Goal: Task Accomplishment & Management: Manage account settings

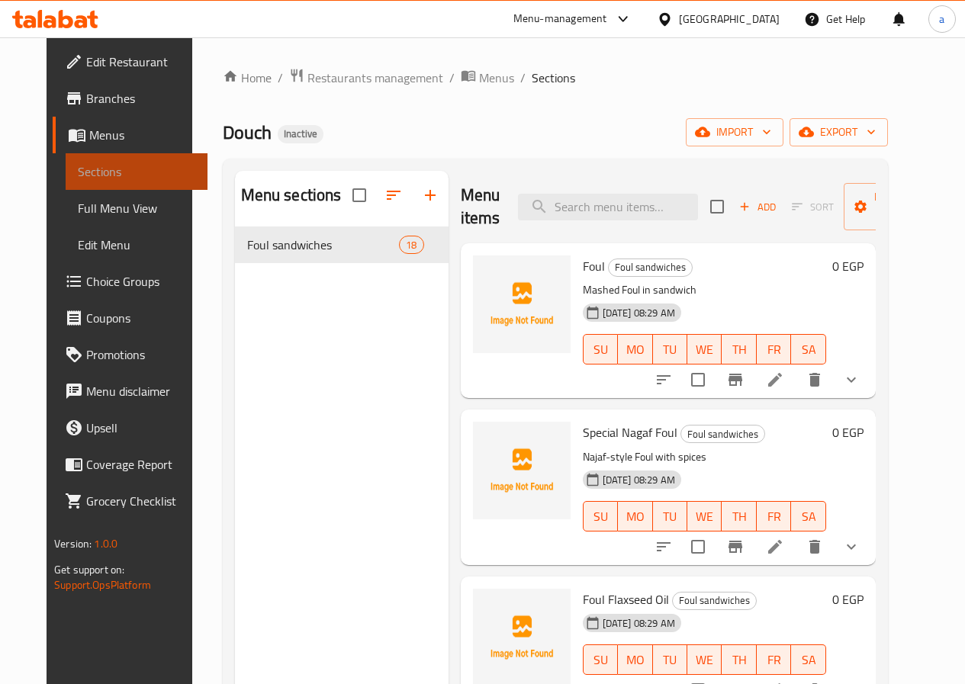
click at [115, 175] on span "Sections" at bounding box center [136, 171] width 117 height 18
click at [111, 137] on span "Menus" at bounding box center [142, 135] width 106 height 18
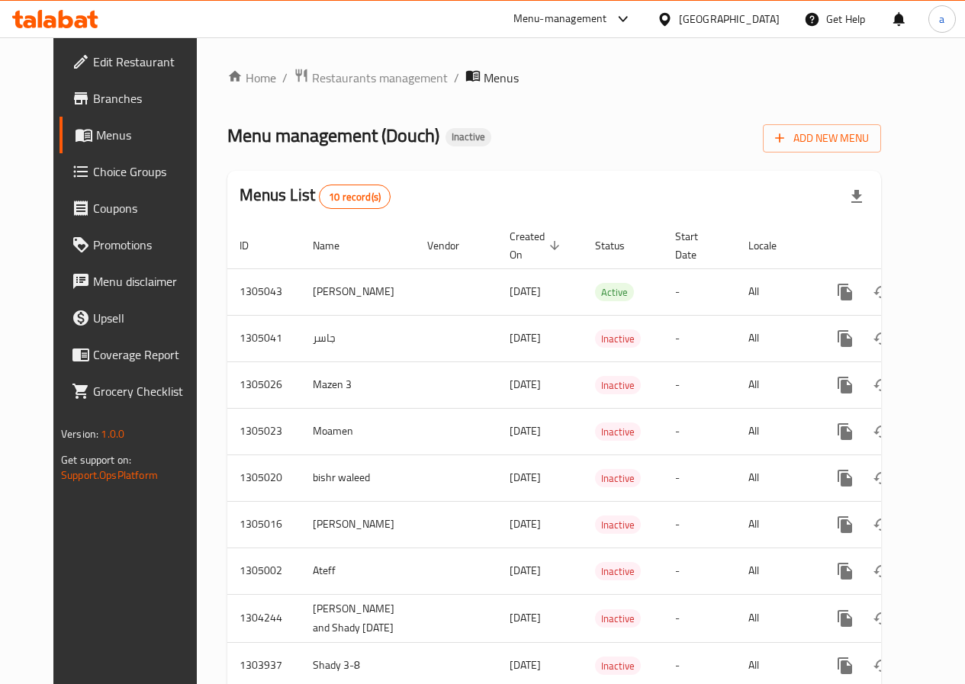
click at [132, 64] on span "Edit Restaurant" at bounding box center [147, 62] width 109 height 18
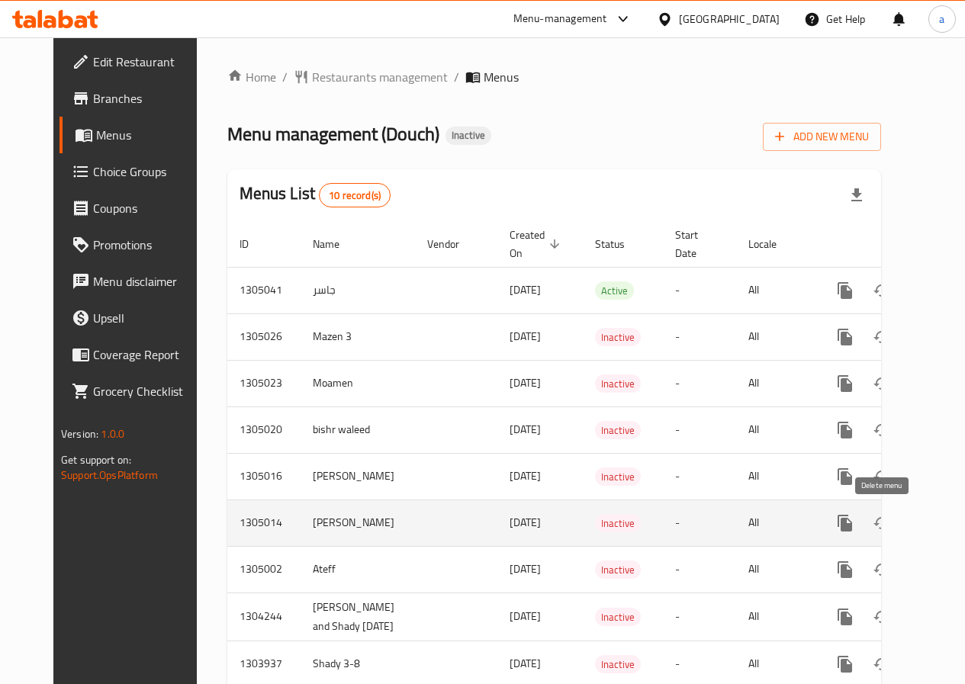
click at [913, 525] on icon "enhanced table" at bounding box center [918, 523] width 11 height 14
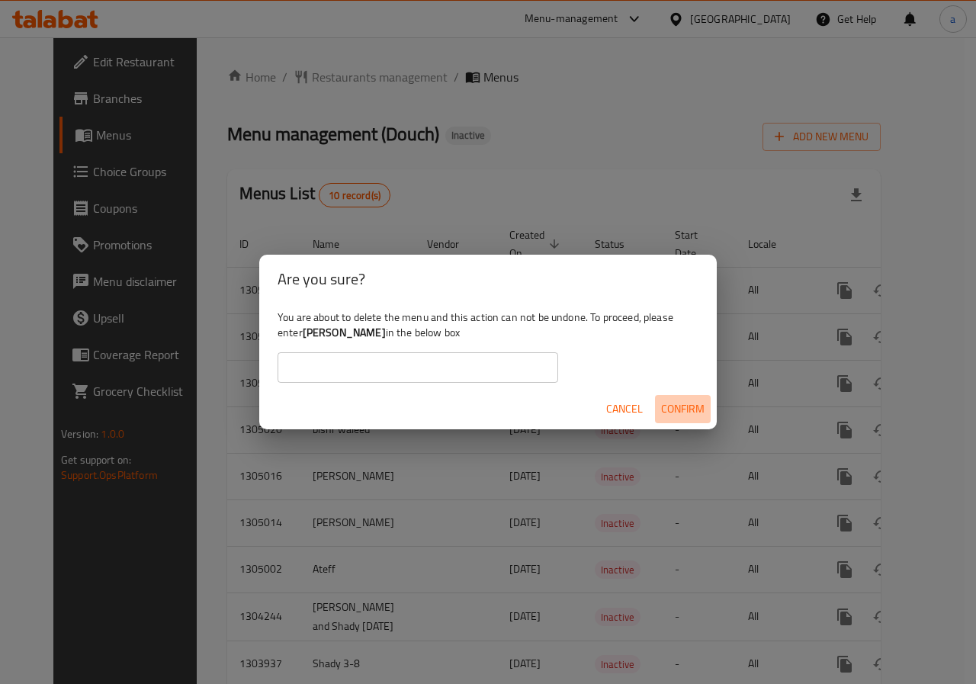
click at [676, 409] on span "Confirm" at bounding box center [682, 409] width 43 height 19
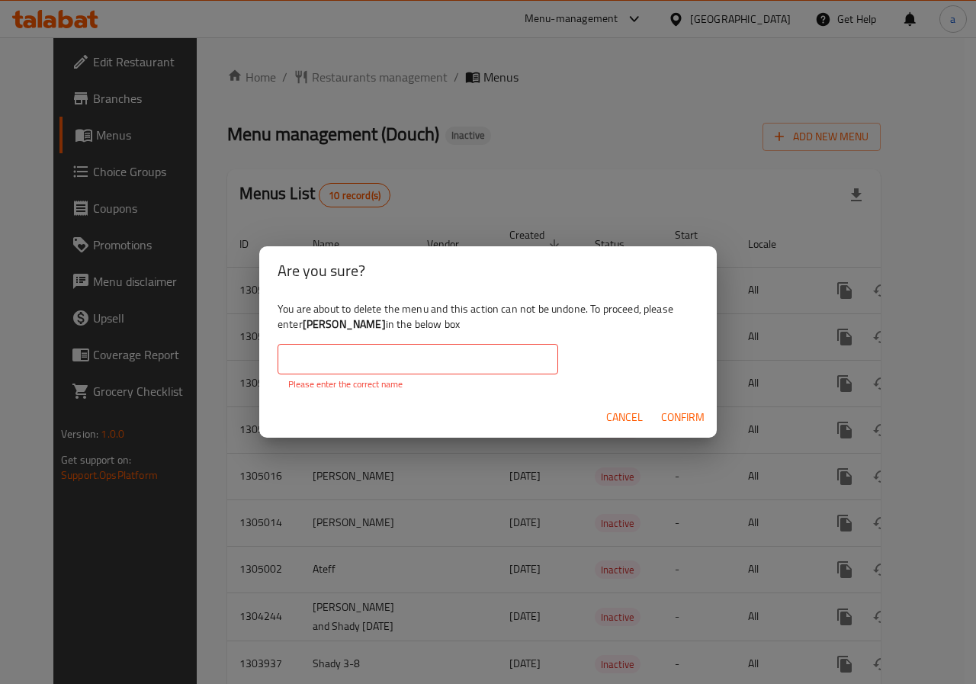
click at [624, 419] on span "Cancel" at bounding box center [624, 417] width 37 height 19
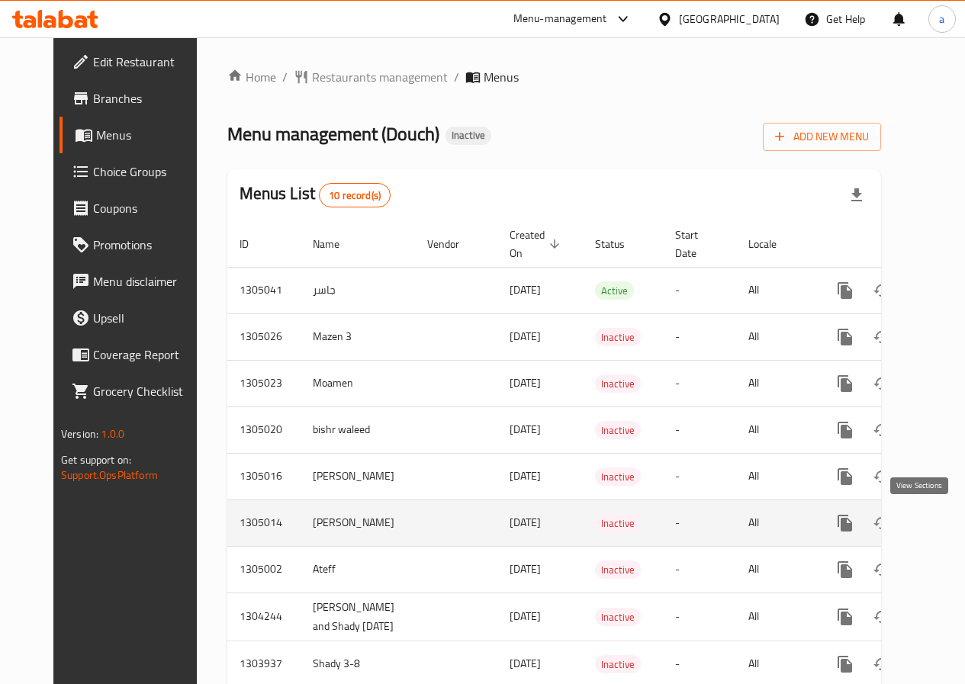
click at [946, 522] on icon "enhanced table" at bounding box center [955, 523] width 18 height 18
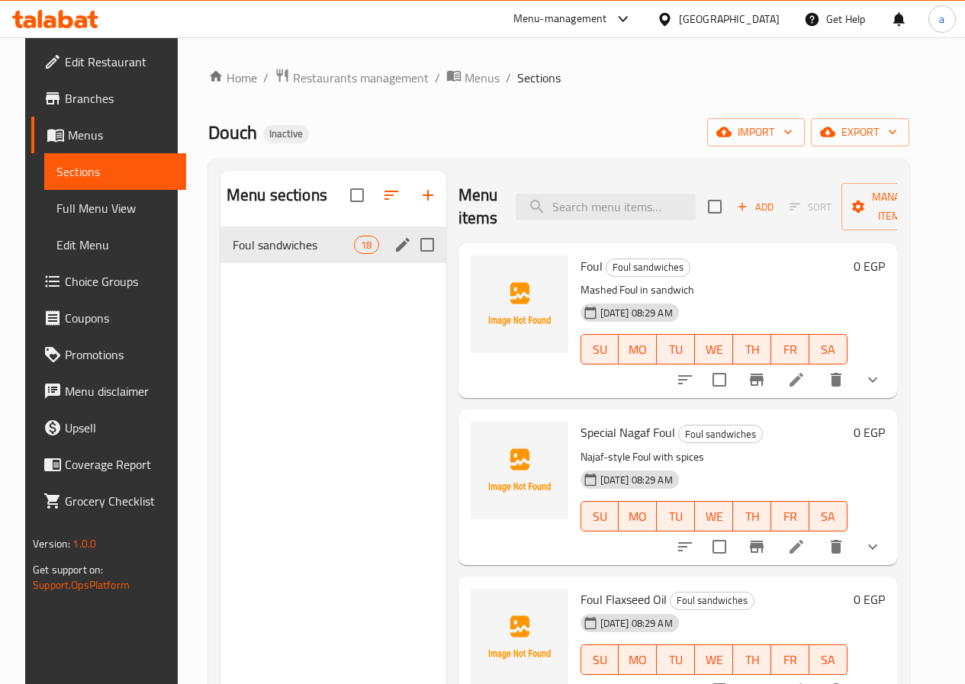
click at [411, 261] on input "Menu sections" at bounding box center [427, 245] width 32 height 32
checkbox input "true"
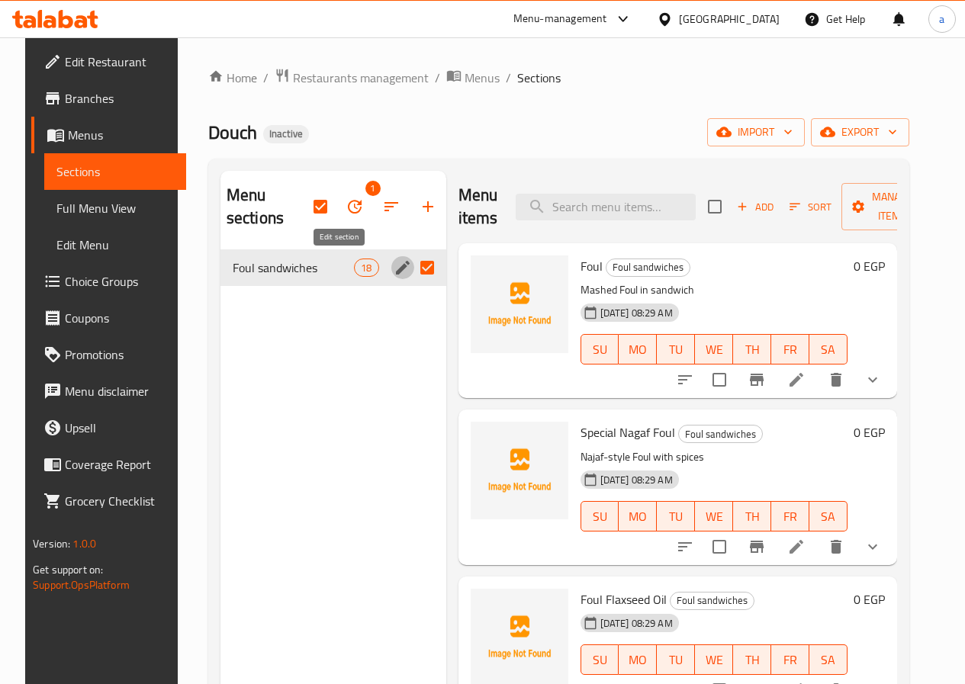
click at [393, 268] on icon "edit" at bounding box center [402, 267] width 18 height 18
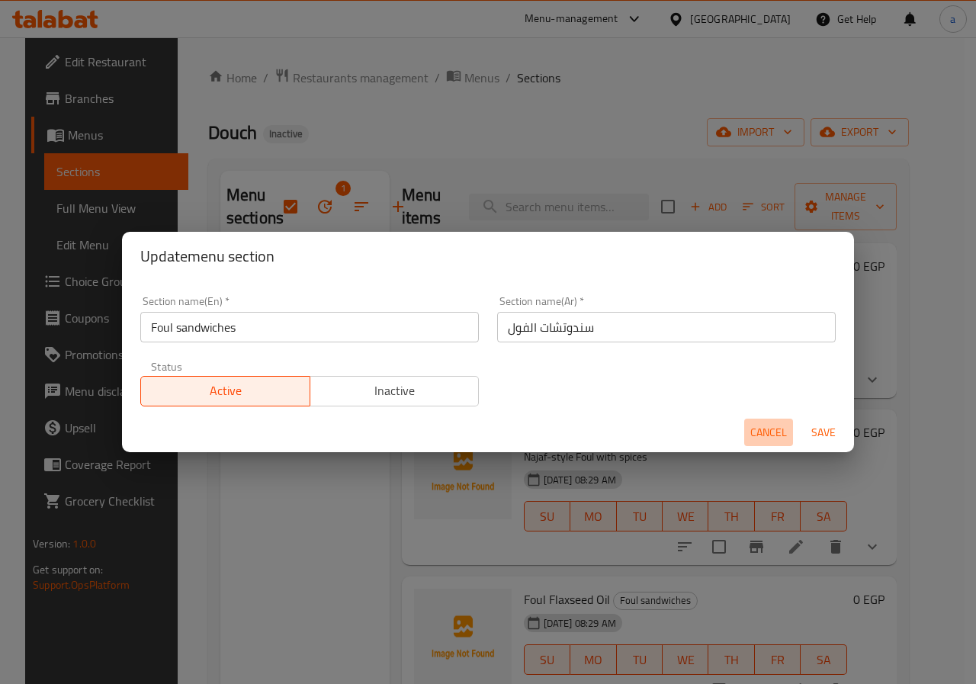
click at [764, 429] on span "Cancel" at bounding box center [768, 432] width 37 height 19
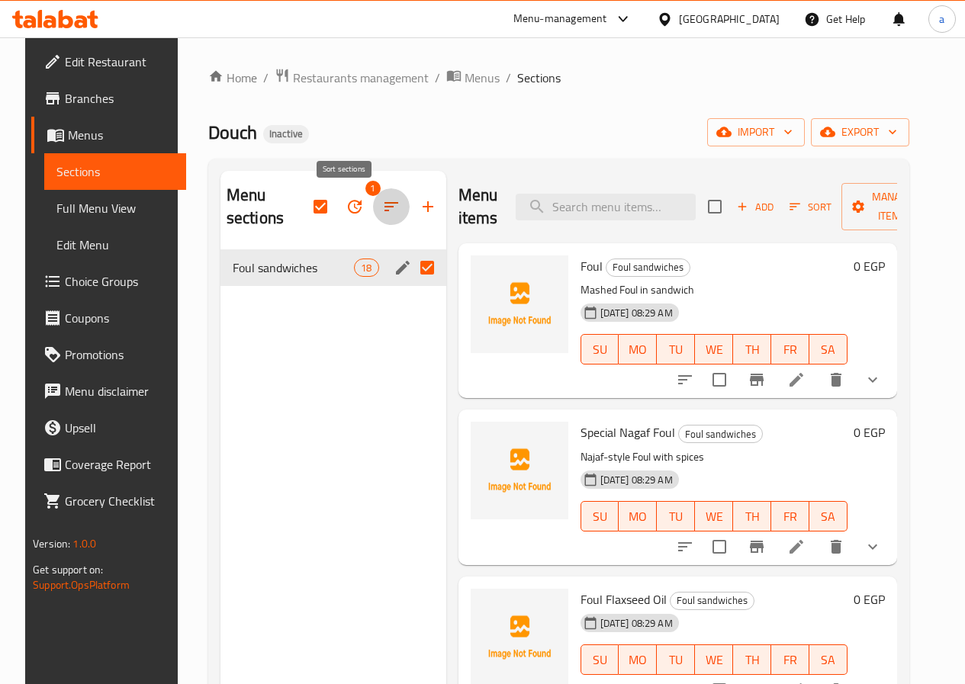
click at [382, 207] on icon "button" at bounding box center [391, 206] width 18 height 18
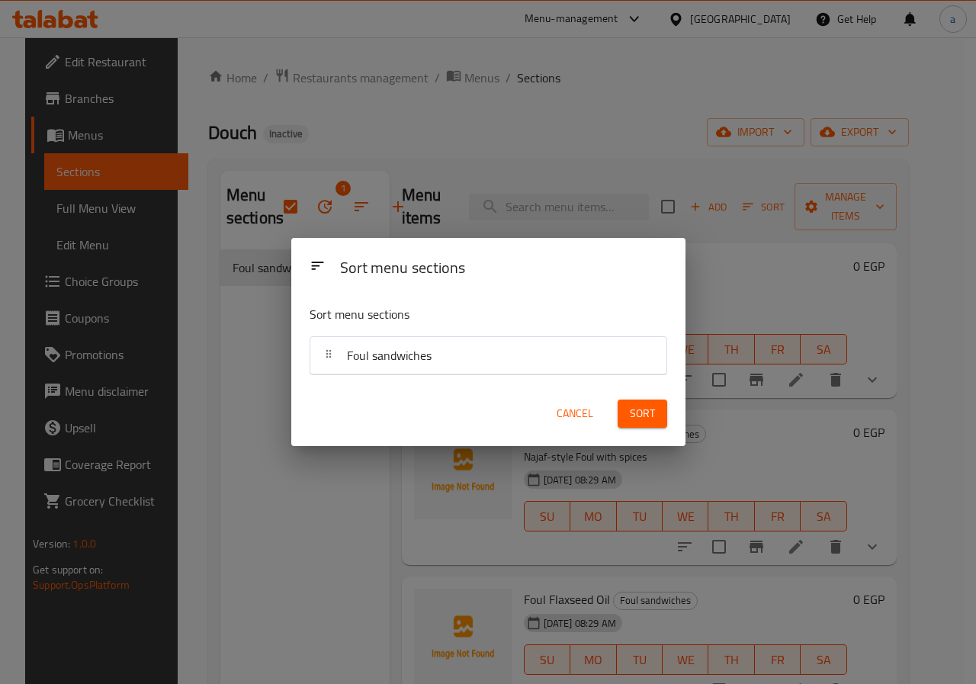
click at [349, 207] on div "Sort menu sections Sort menu sections Foul sandwiches Cancel Sort" at bounding box center [488, 342] width 976 height 684
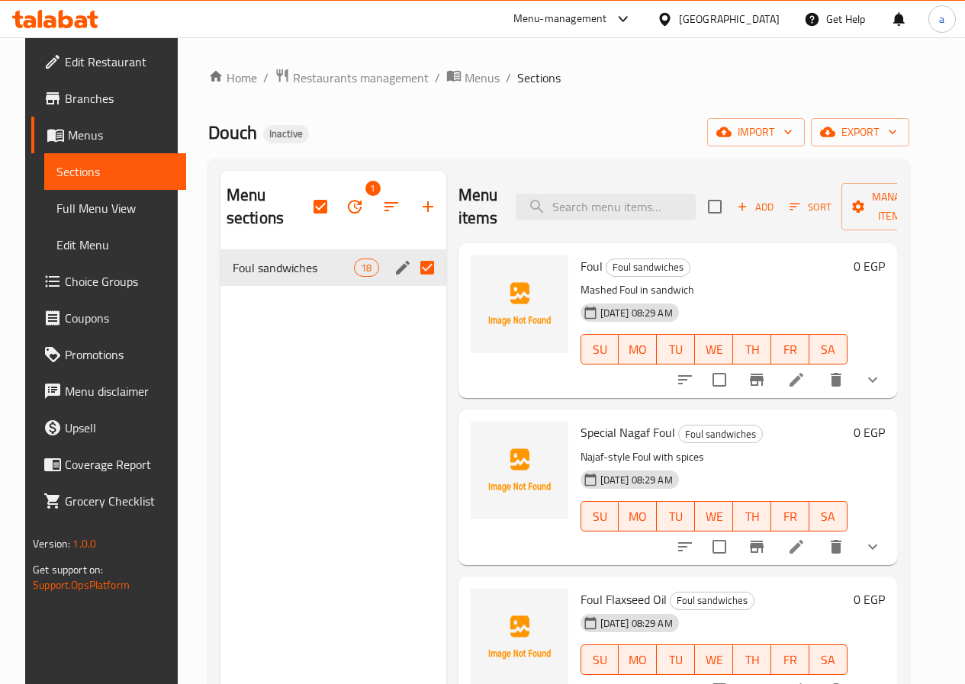
click at [91, 172] on span "Sections" at bounding box center [114, 171] width 117 height 18
click at [82, 136] on span "Menus" at bounding box center [121, 135] width 106 height 18
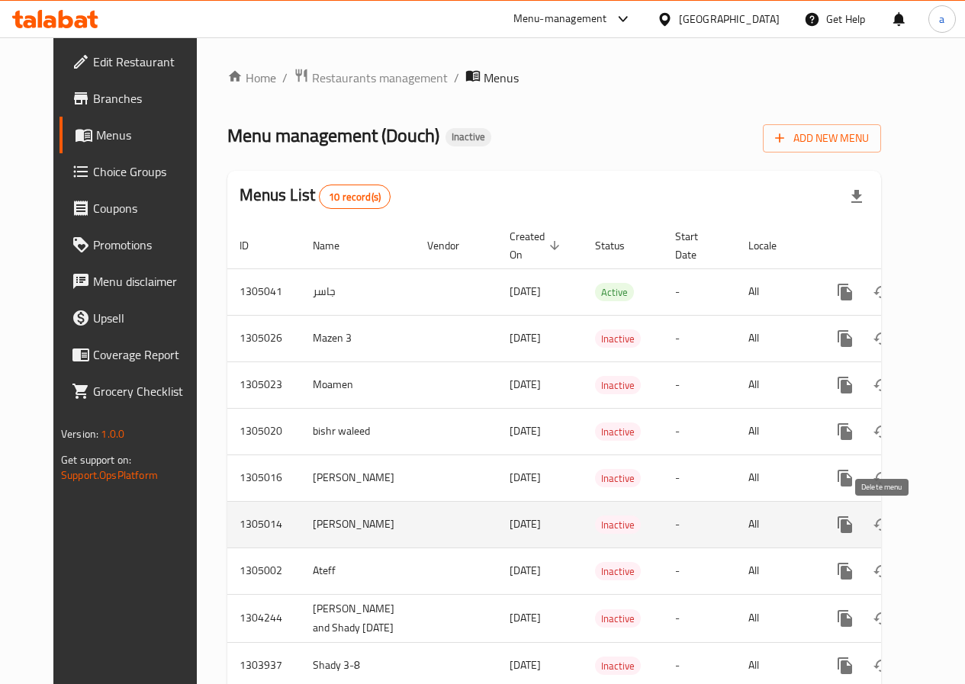
click at [909, 515] on icon "enhanced table" at bounding box center [918, 524] width 18 height 18
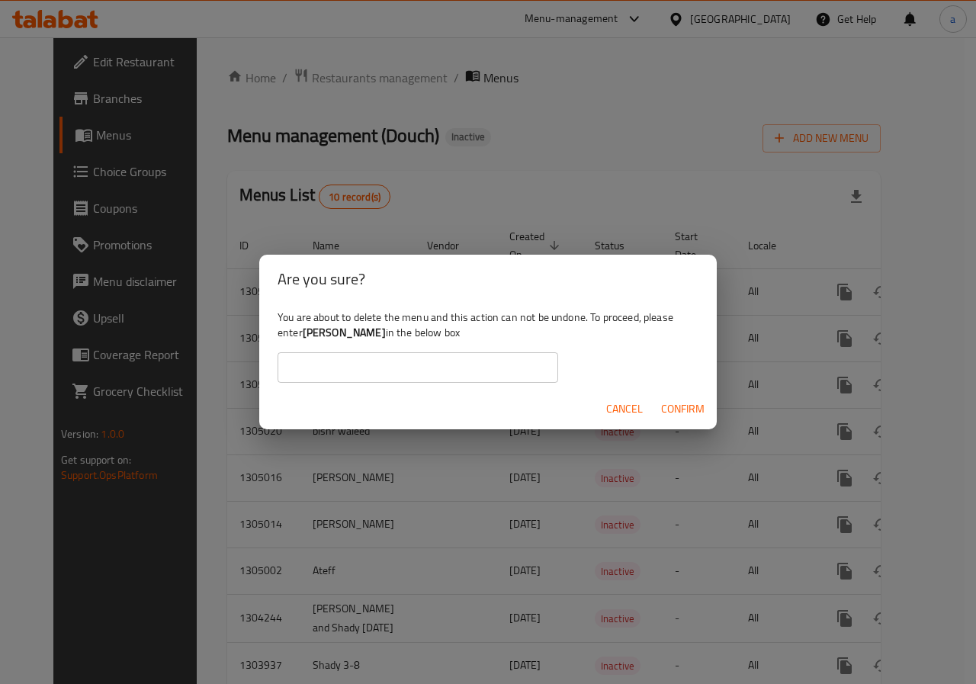
click at [424, 369] on input "text" at bounding box center [418, 367] width 281 height 31
drag, startPoint x: 446, startPoint y: 336, endPoint x: 274, endPoint y: 322, distance: 172.9
click at [274, 322] on div "You are about to delete the menu and this action can not be undone. To proceed,…" at bounding box center [488, 345] width 458 height 85
click at [341, 332] on b "[PERSON_NAME]" at bounding box center [344, 333] width 83 height 20
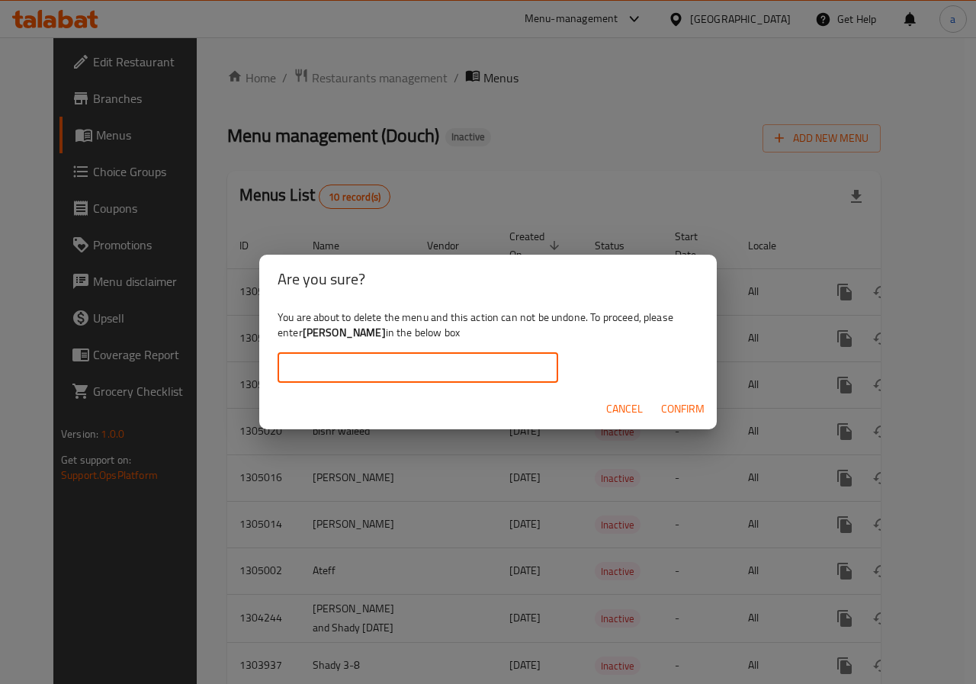
click at [388, 368] on input "text" at bounding box center [418, 367] width 281 height 31
paste input "[PERSON_NAME]"
type input "[PERSON_NAME]"
click at [685, 403] on span "Confirm" at bounding box center [682, 409] width 43 height 19
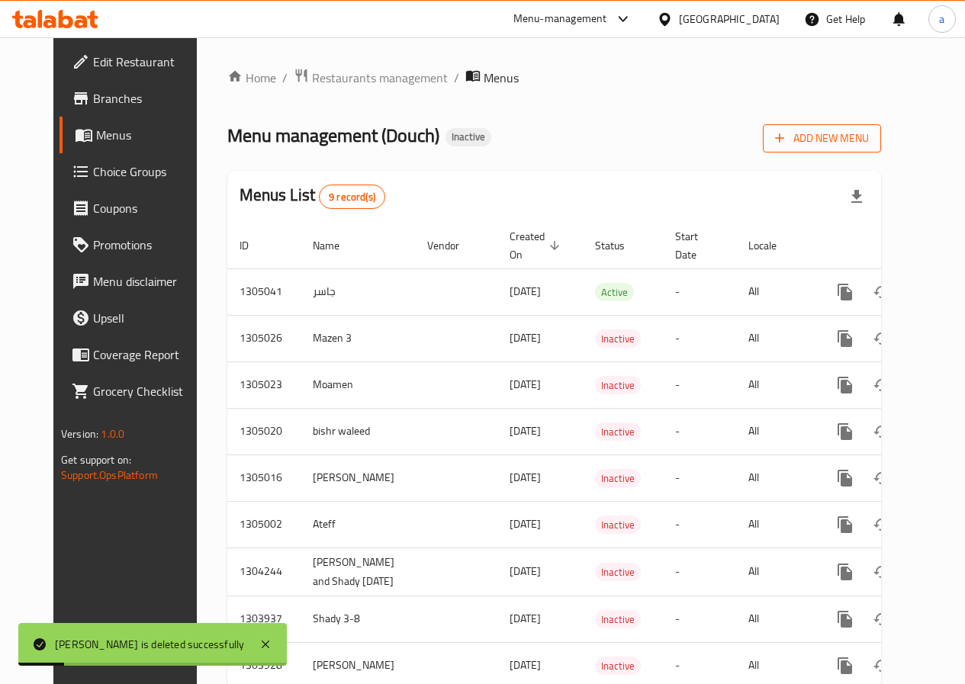
click at [878, 127] on button "Add New Menu" at bounding box center [822, 138] width 118 height 28
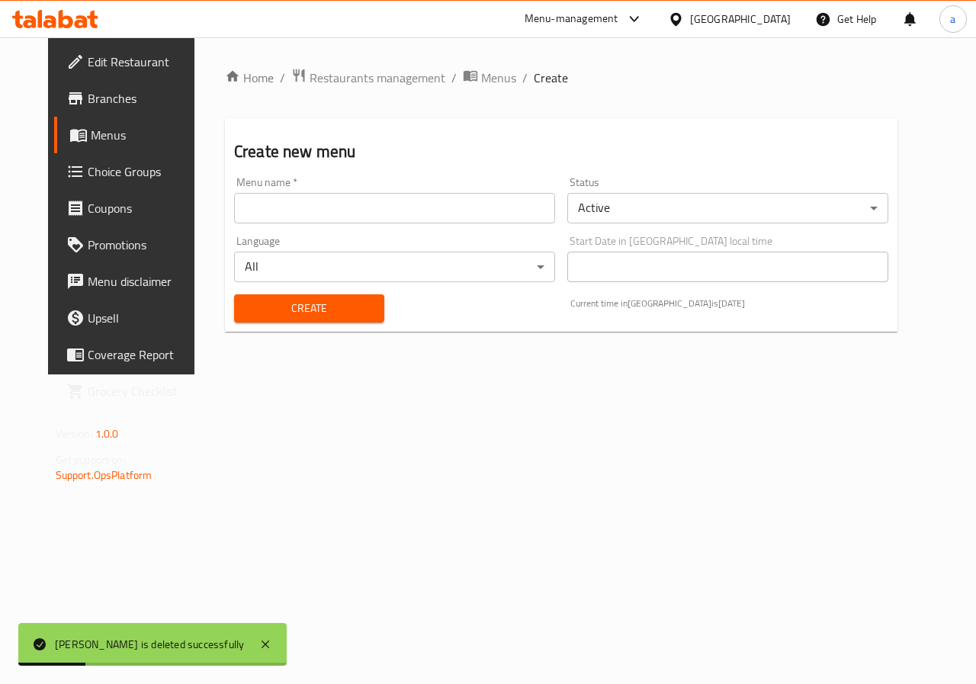
click at [345, 222] on input "text" at bounding box center [394, 208] width 321 height 31
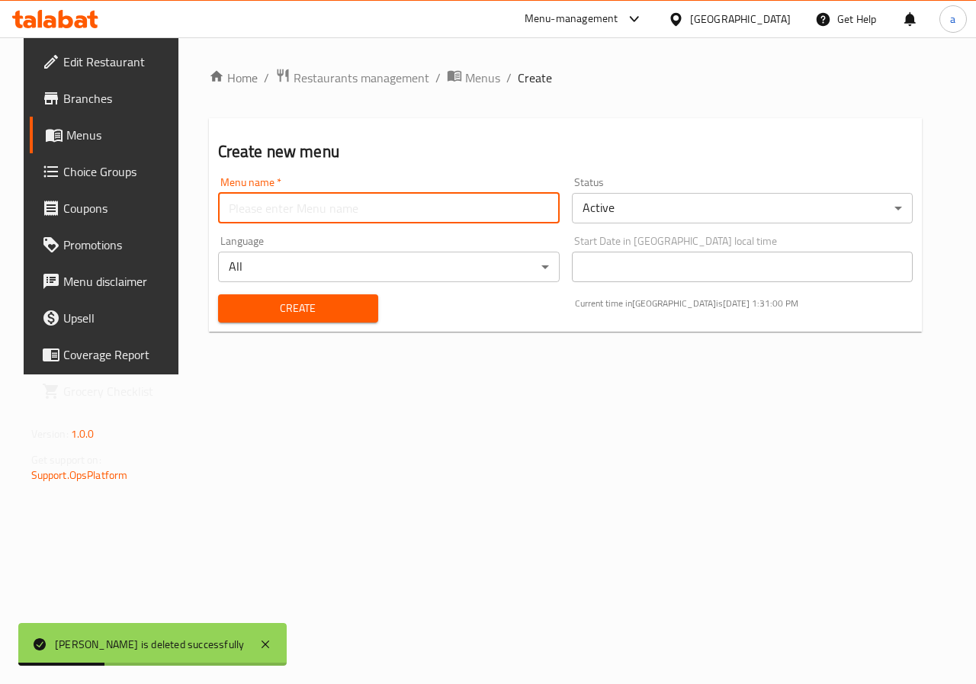
type input "[PERSON_NAME]"
click at [314, 305] on span "Create" at bounding box center [298, 308] width 136 height 19
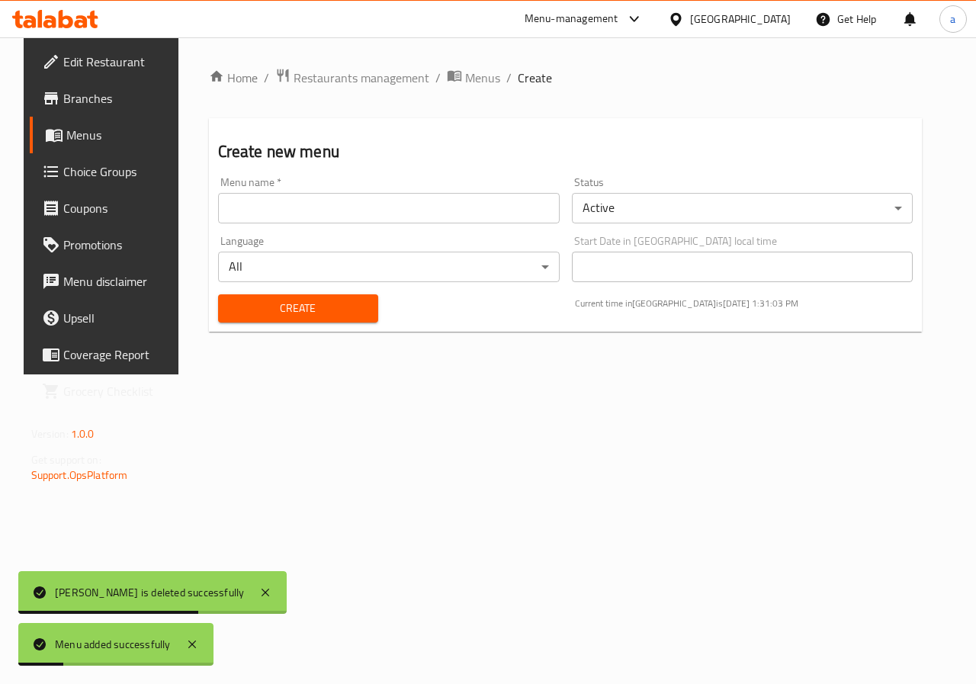
click at [75, 140] on span "Menus" at bounding box center [120, 135] width 108 height 18
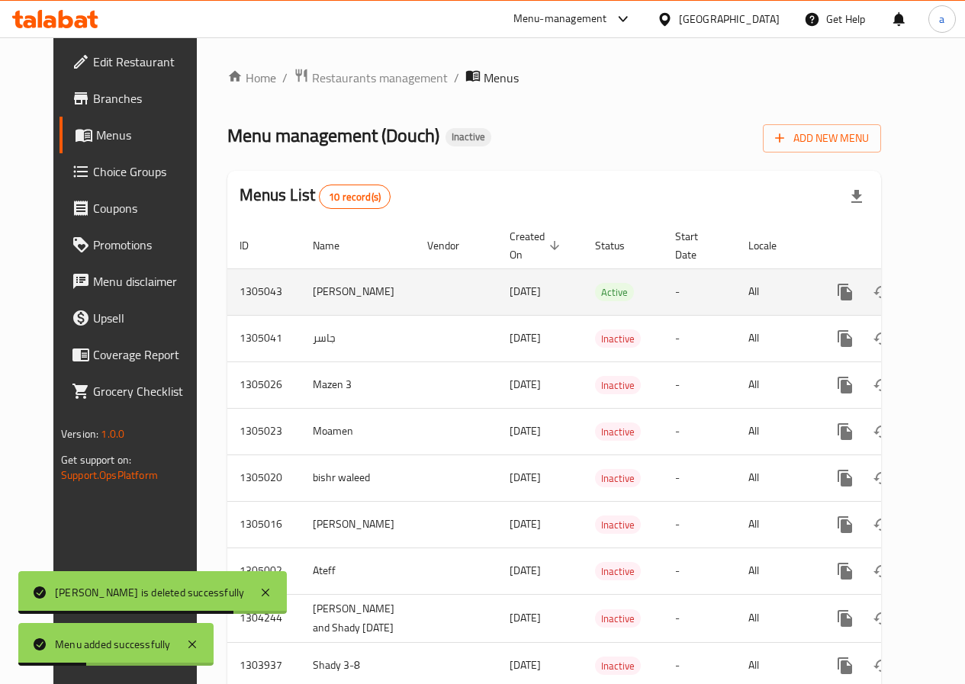
click at [946, 295] on icon "enhanced table" at bounding box center [955, 292] width 18 height 18
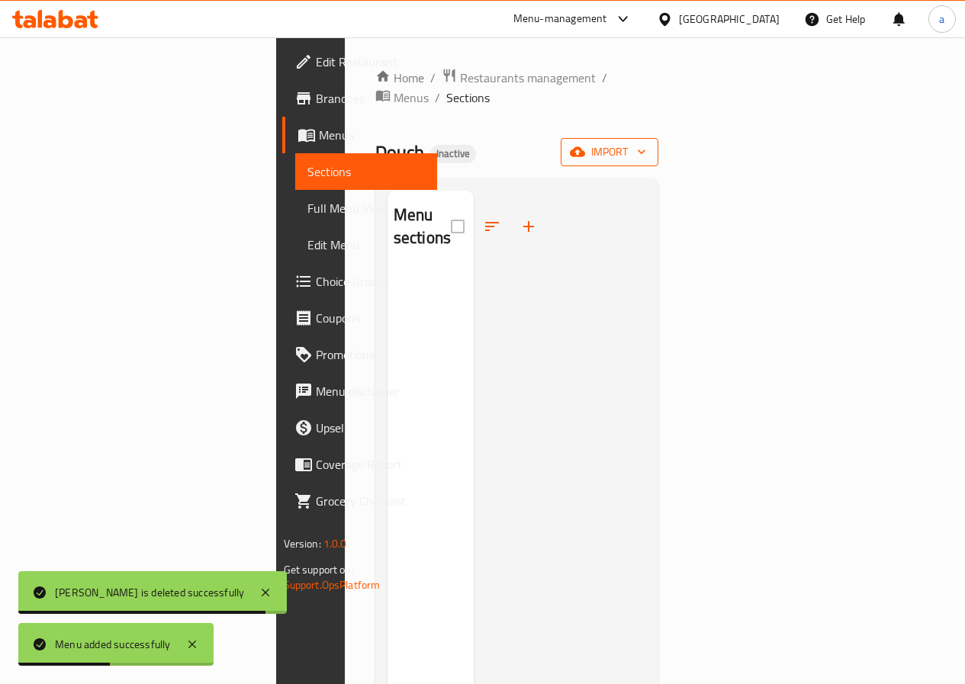
click at [585, 144] on icon "button" at bounding box center [577, 151] width 15 height 15
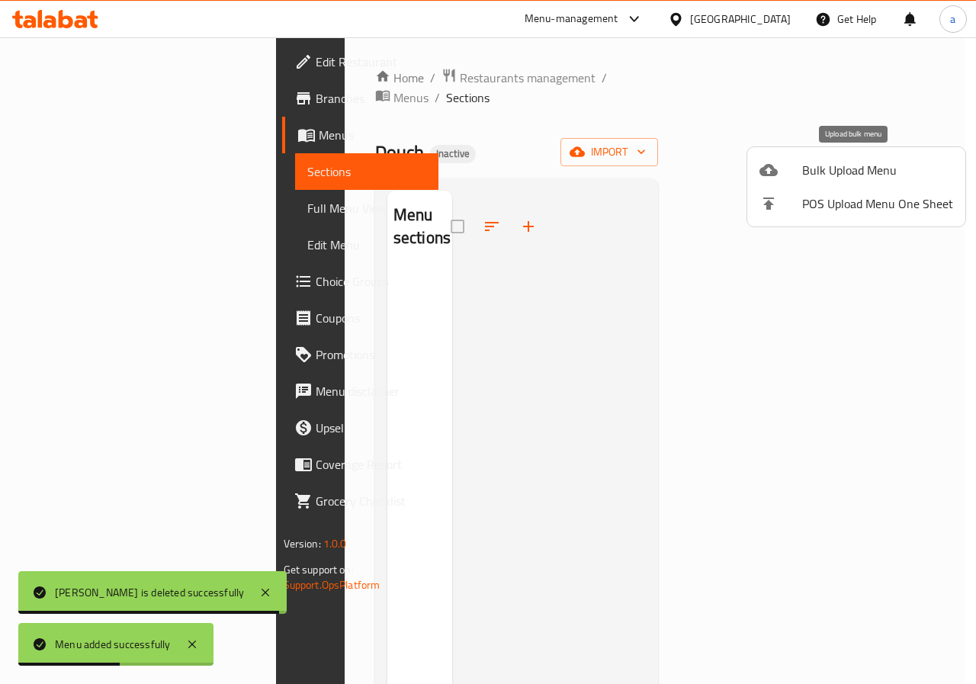
click at [860, 172] on span "Bulk Upload Menu" at bounding box center [877, 170] width 151 height 18
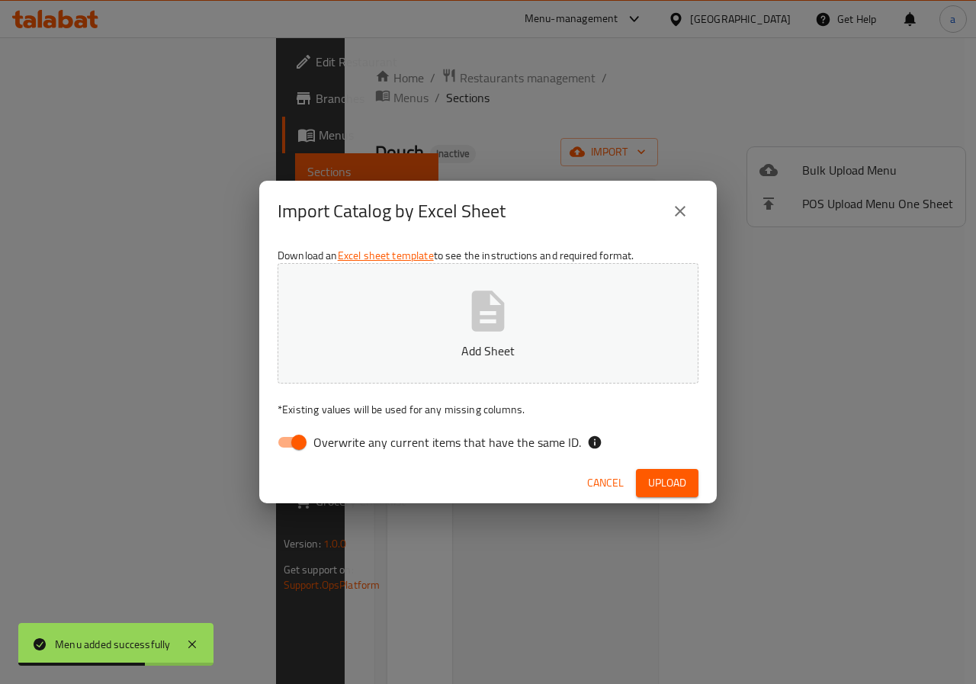
click at [323, 436] on span "Overwrite any current items that have the same ID." at bounding box center [447, 442] width 268 height 18
click at [323, 436] on input "Overwrite any current items that have the same ID." at bounding box center [298, 442] width 87 height 29
checkbox input "false"
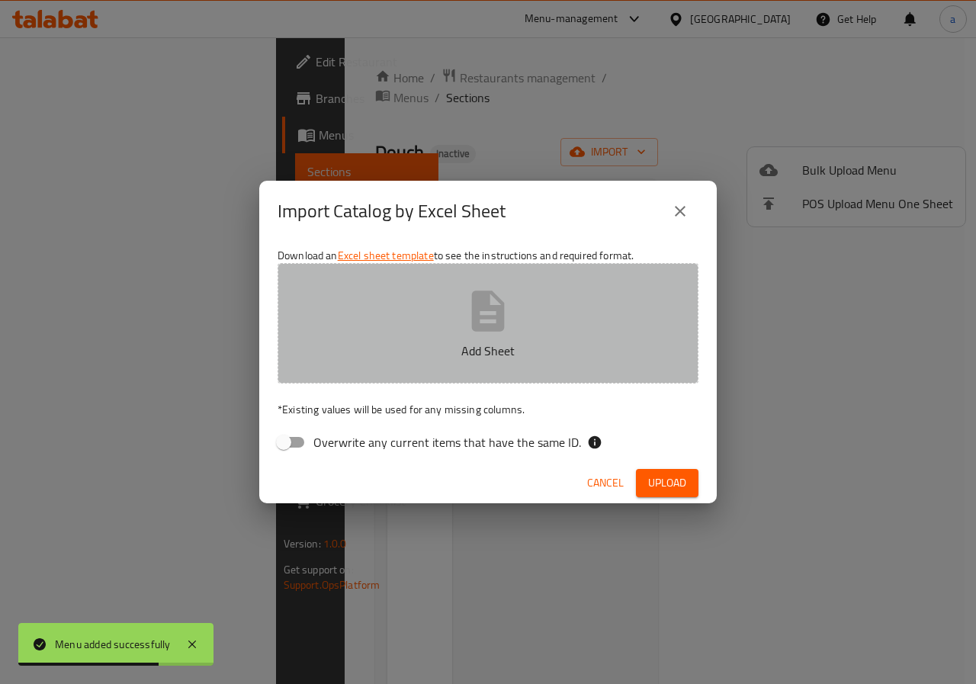
click at [493, 307] on icon "button" at bounding box center [488, 311] width 33 height 40
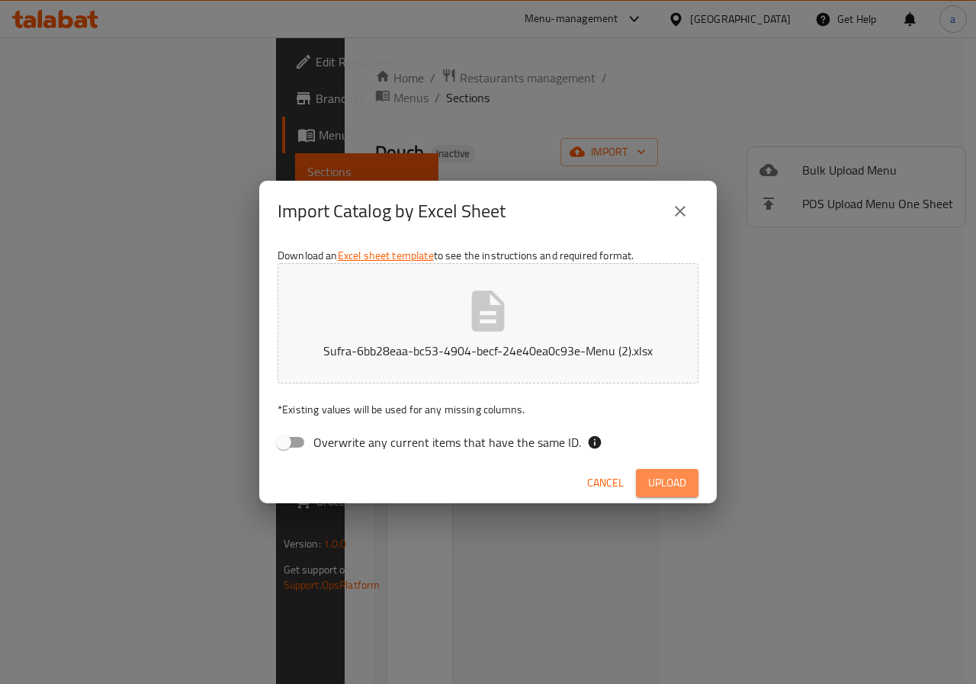
click at [684, 488] on span "Upload" at bounding box center [667, 483] width 38 height 19
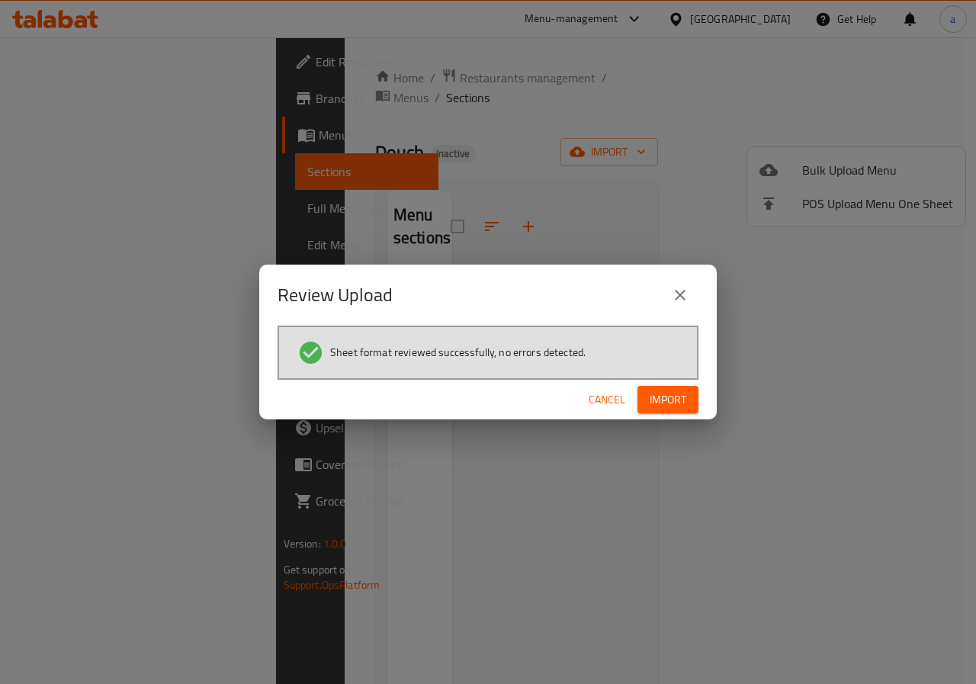
click at [676, 403] on span "Import" at bounding box center [668, 399] width 37 height 19
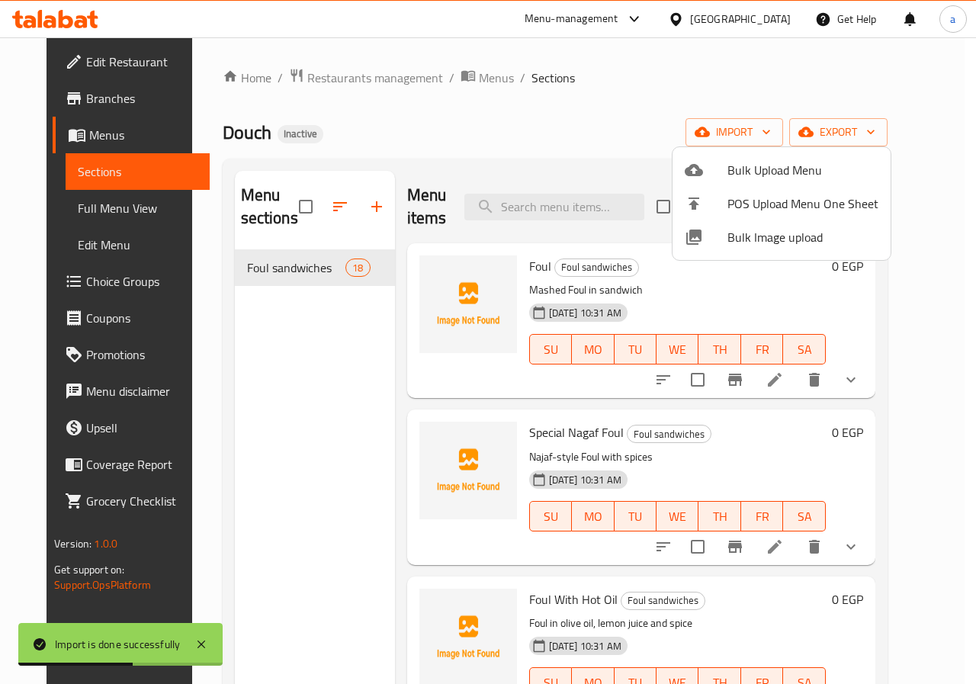
click at [884, 380] on div at bounding box center [488, 342] width 976 height 684
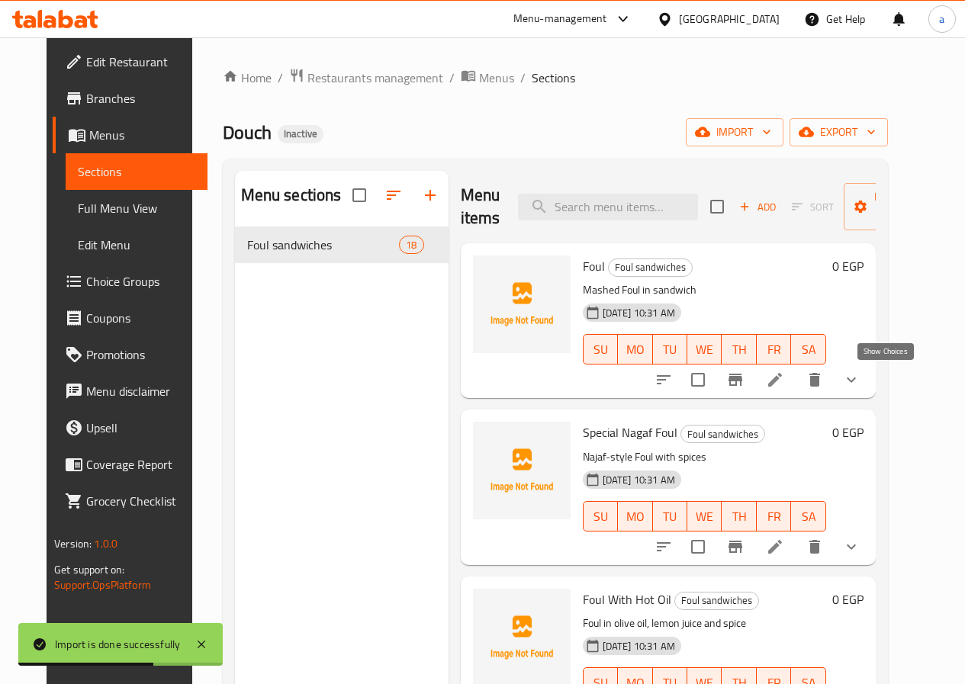
click at [856, 380] on icon "show more" at bounding box center [850, 379] width 9 height 5
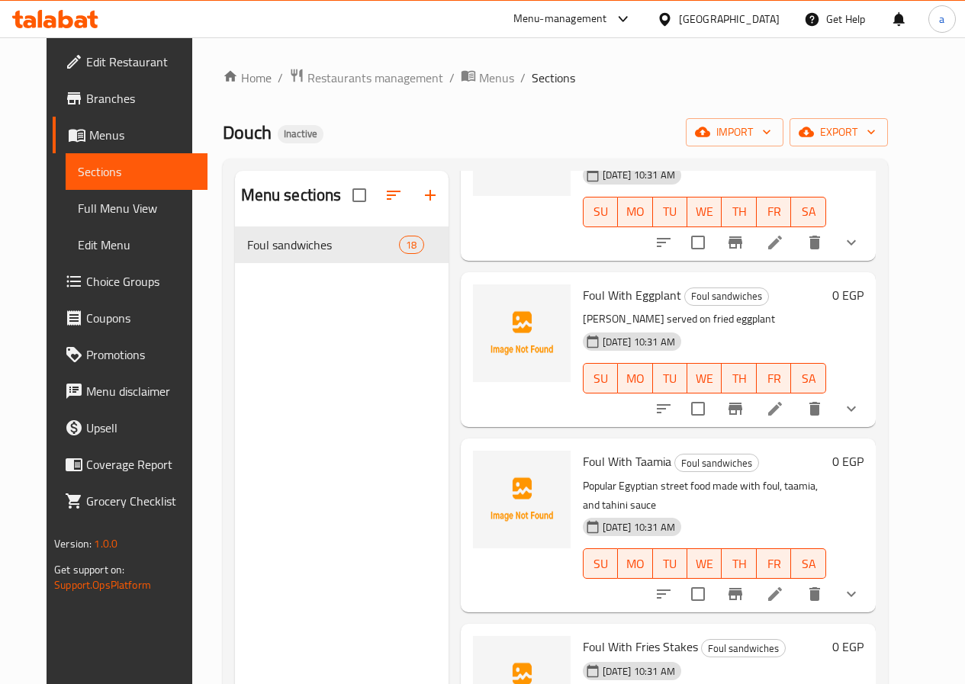
scroll to position [214, 0]
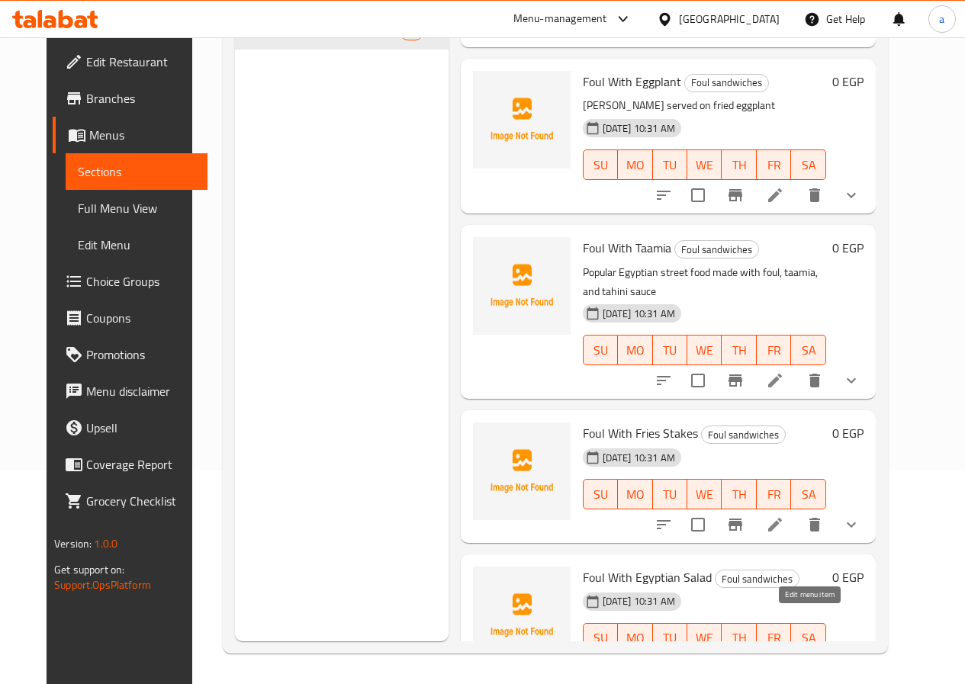
click at [784, 660] on icon at bounding box center [775, 669] width 18 height 18
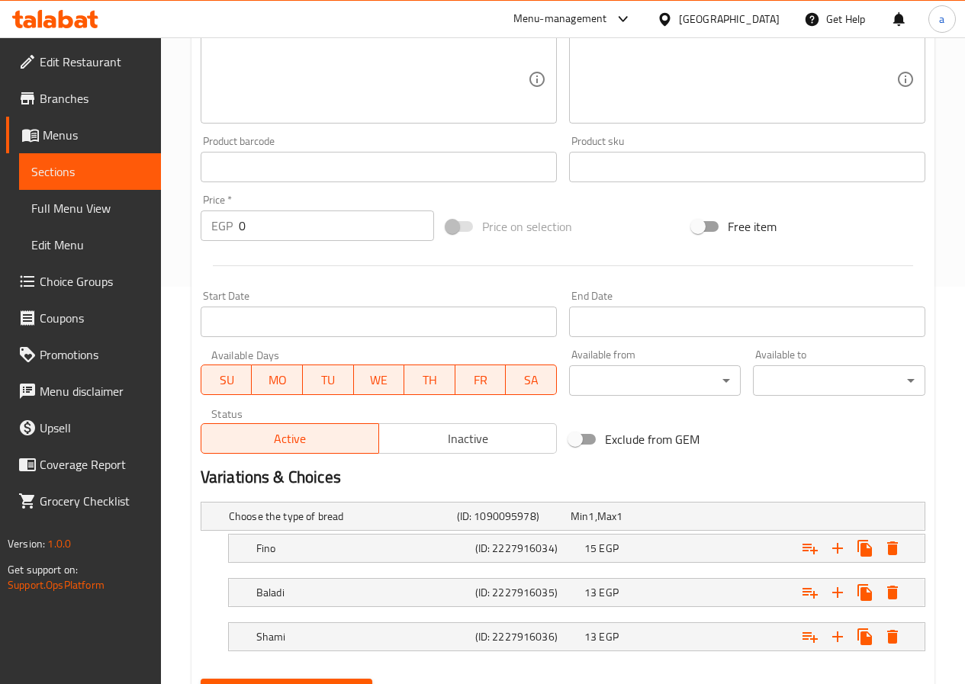
scroll to position [472, 0]
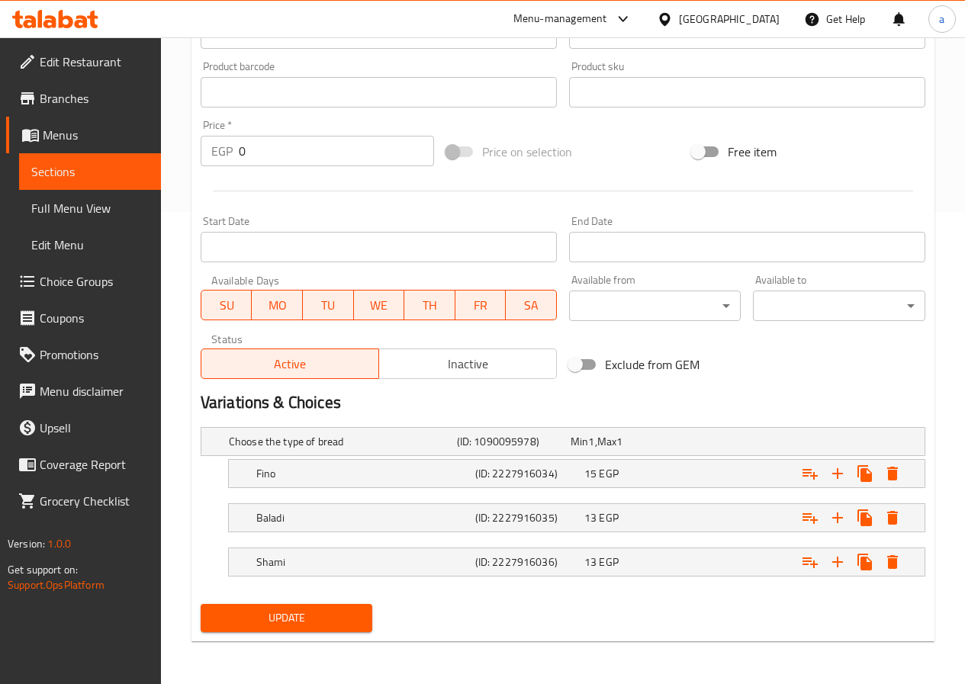
click at [296, 614] on span "Update" at bounding box center [287, 617] width 148 height 19
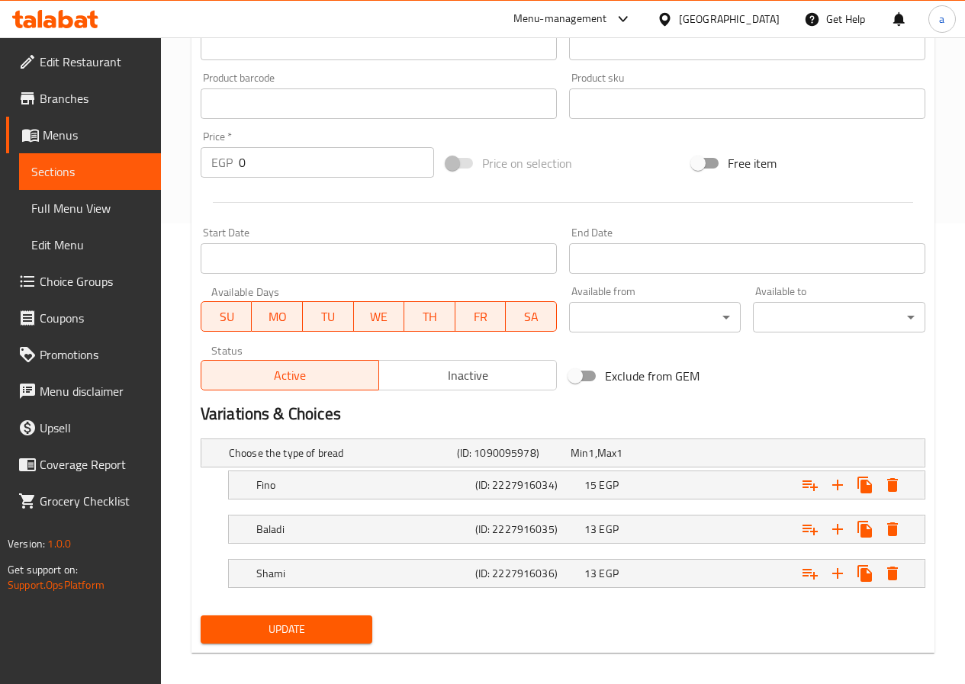
scroll to position [243, 0]
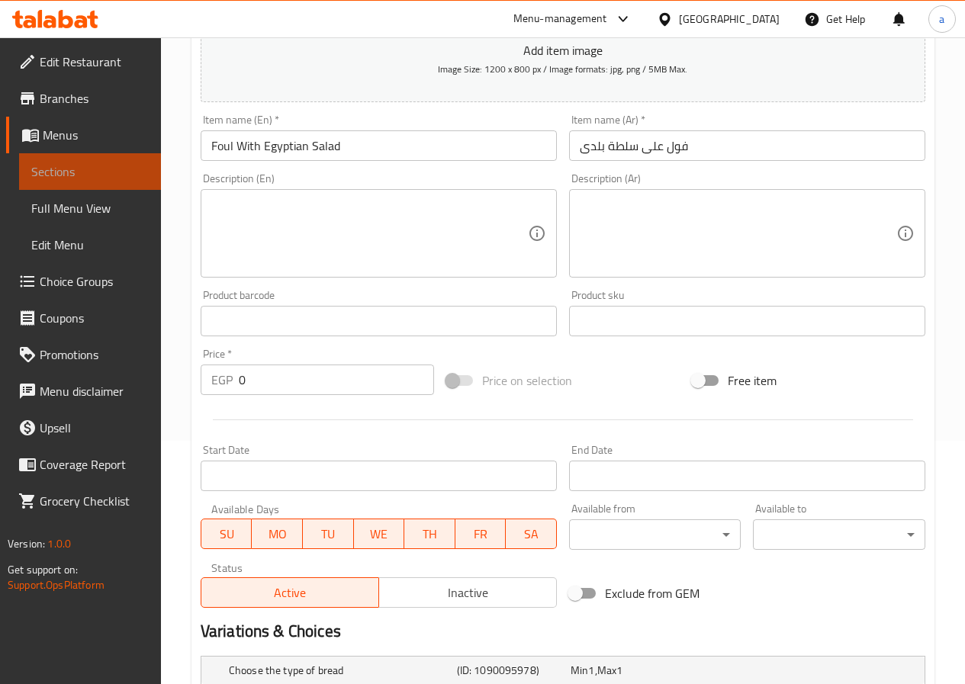
click at [133, 185] on link "Sections" at bounding box center [90, 171] width 142 height 37
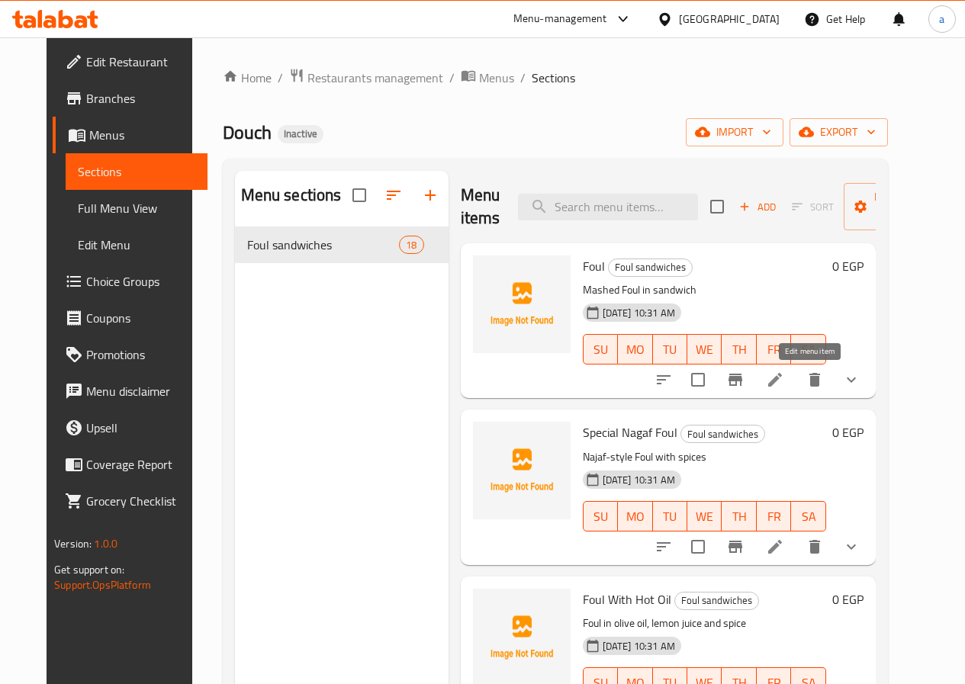
click at [784, 387] on icon at bounding box center [775, 380] width 18 height 18
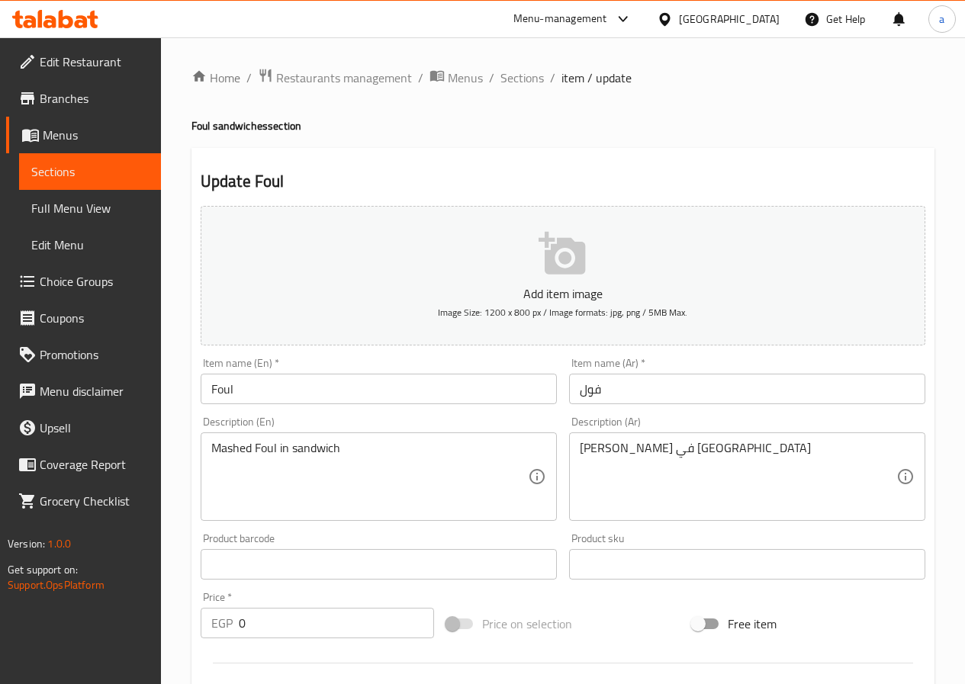
click at [53, 162] on span "Sections" at bounding box center [89, 171] width 117 height 18
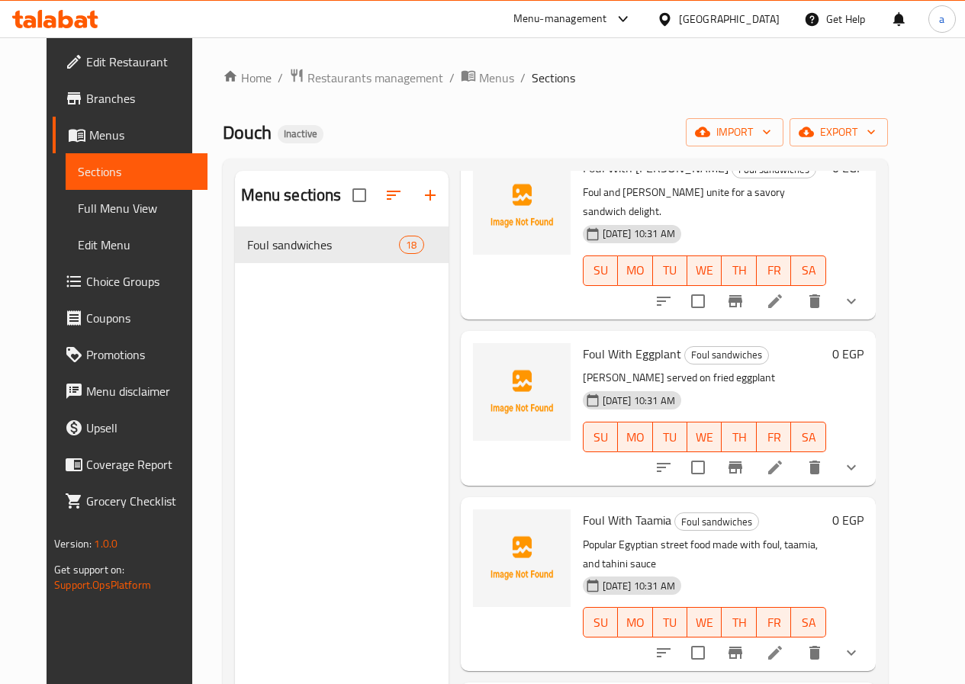
scroll to position [2307, 0]
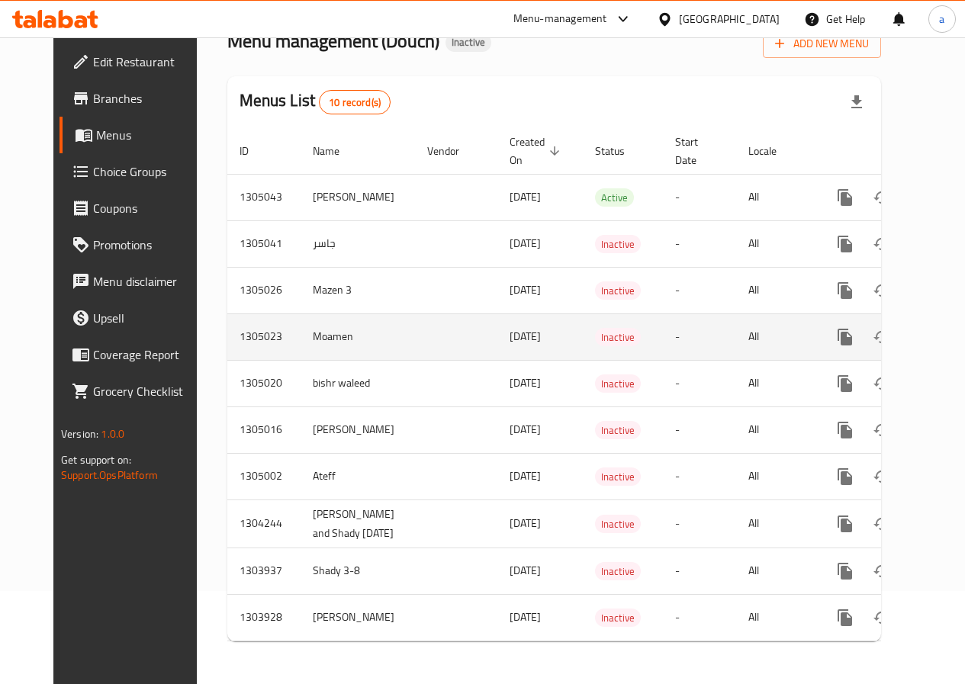
scroll to position [104, 0]
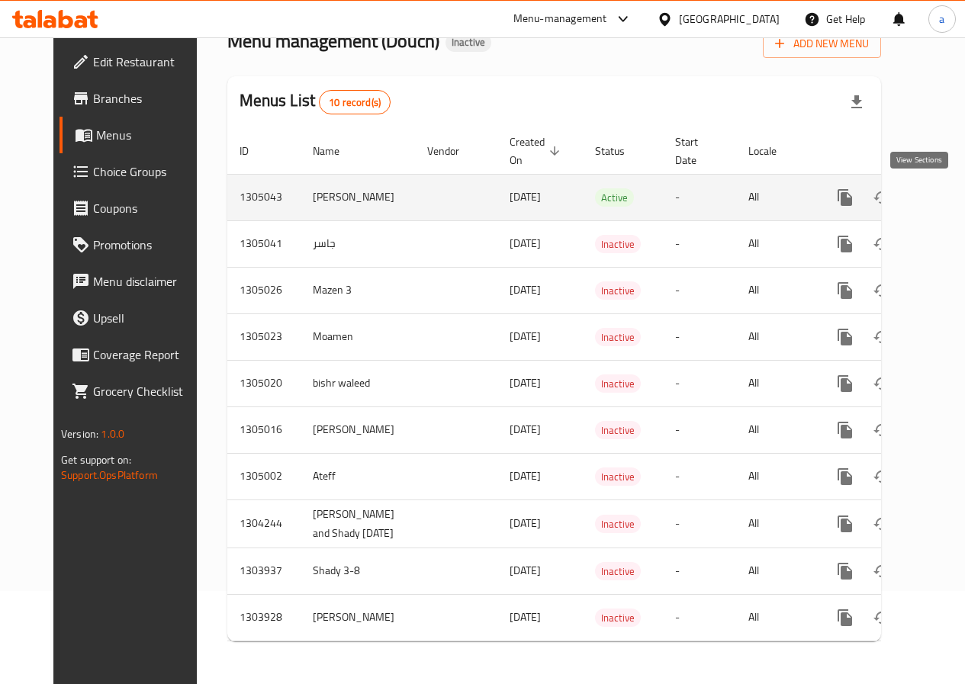
click at [946, 188] on icon "enhanced table" at bounding box center [955, 197] width 18 height 18
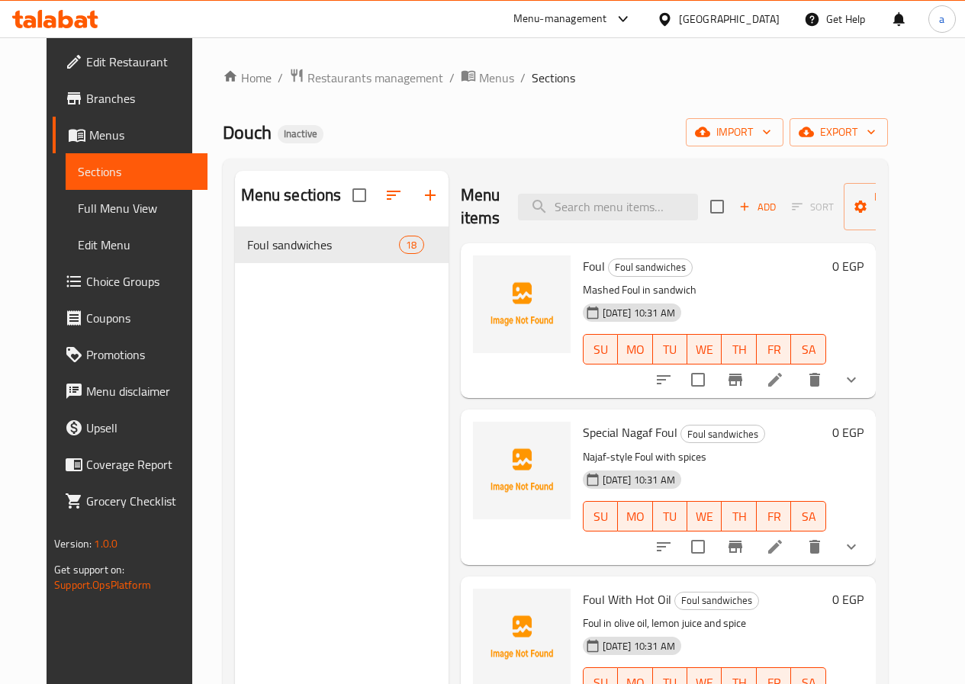
click at [87, 167] on span "Sections" at bounding box center [136, 171] width 117 height 18
click at [104, 135] on span "Menus" at bounding box center [142, 135] width 106 height 18
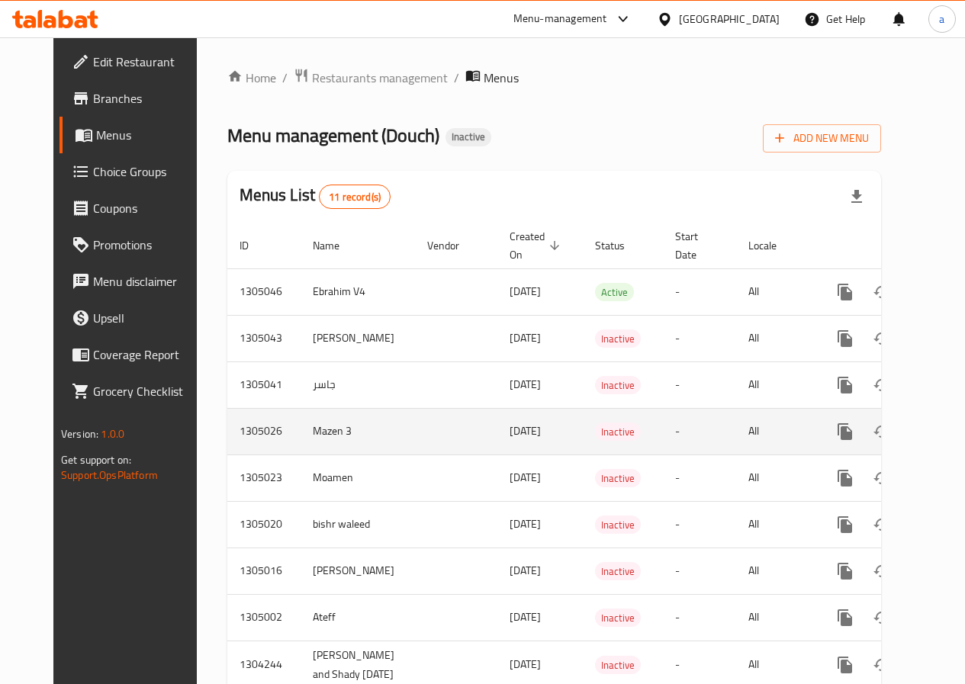
scroll to position [153, 0]
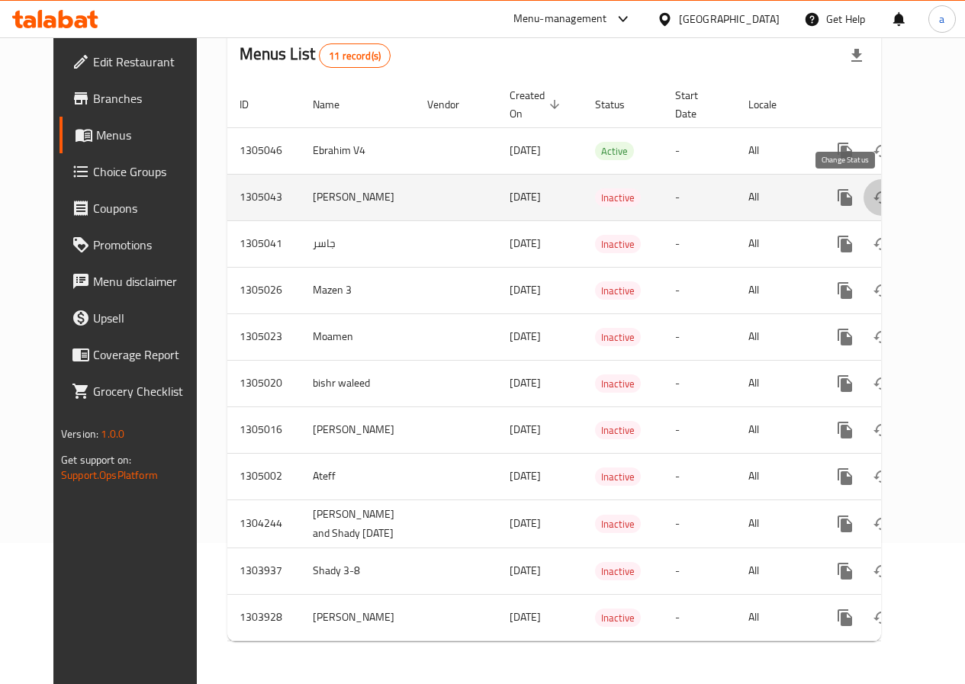
click at [863, 179] on button "enhanced table" at bounding box center [881, 197] width 37 height 37
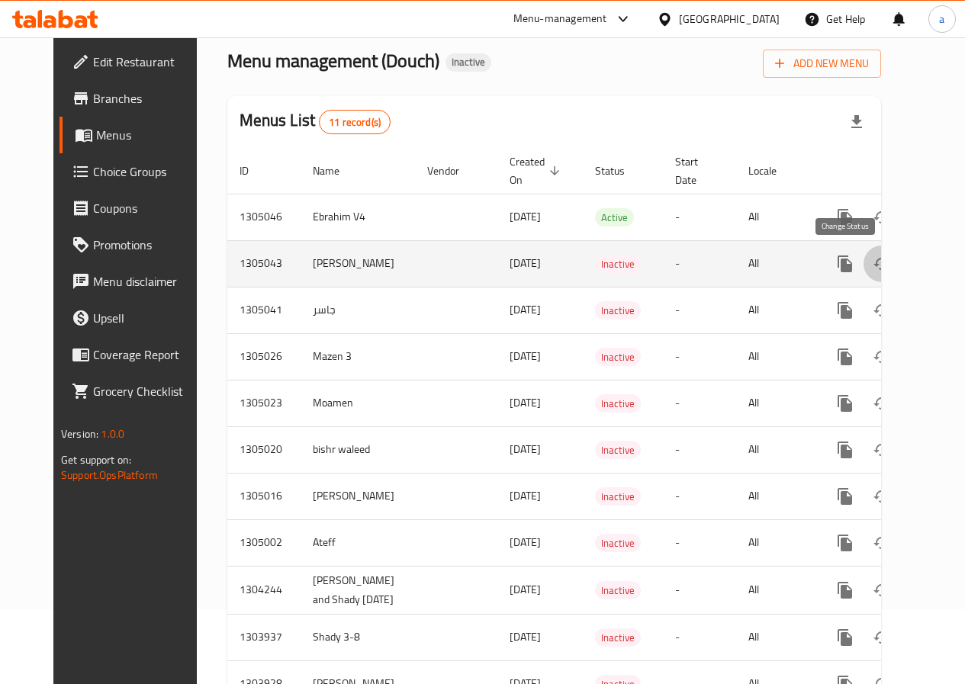
scroll to position [0, 0]
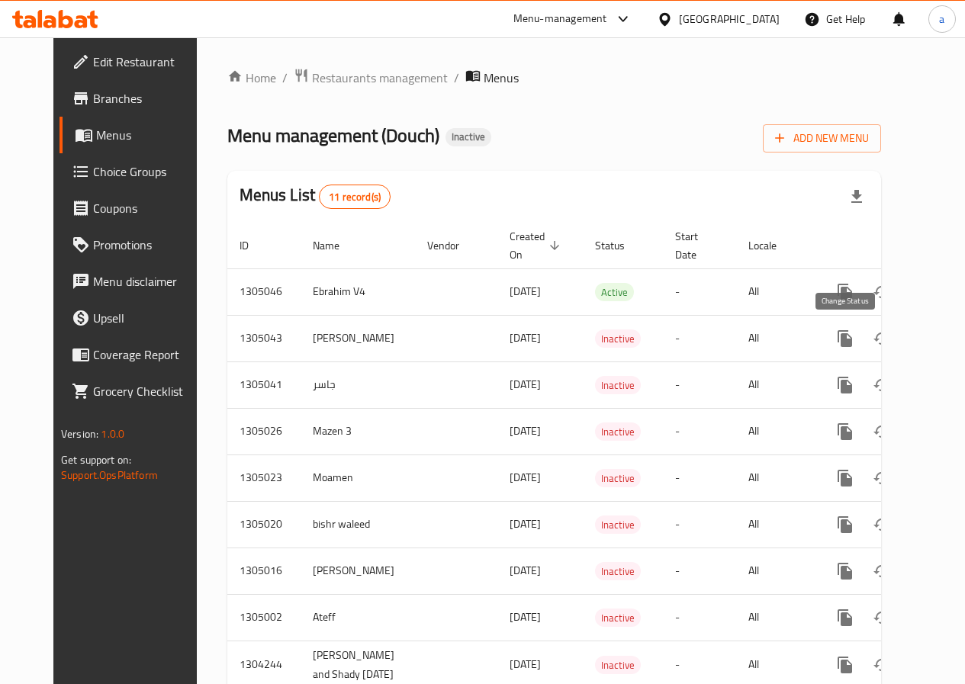
click at [374, 138] on span "Menu management ( Douch )" at bounding box center [333, 135] width 212 height 34
